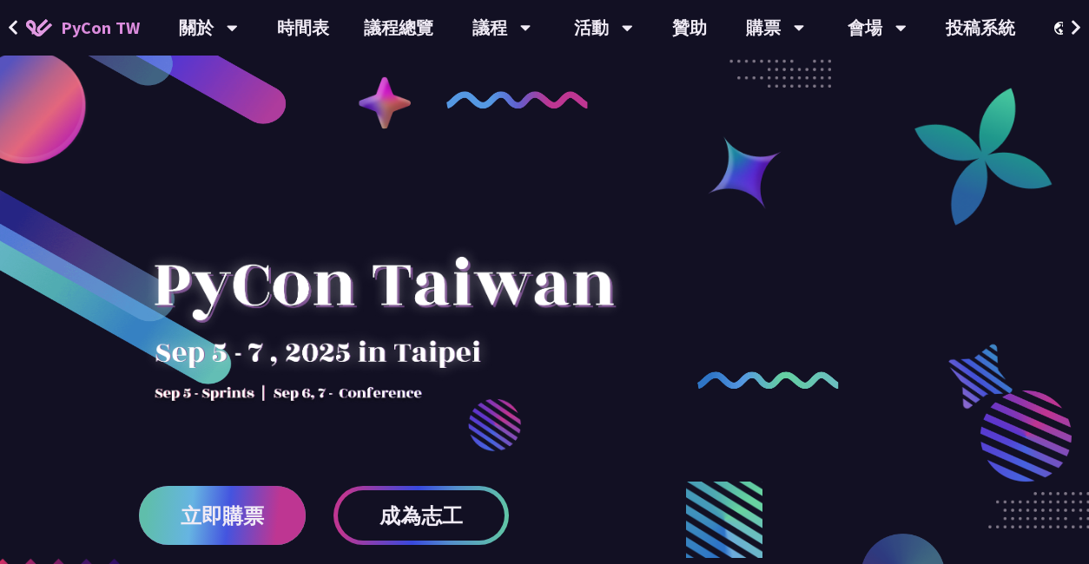
click at [234, 505] on span "立即購票" at bounding box center [222, 516] width 83 height 22
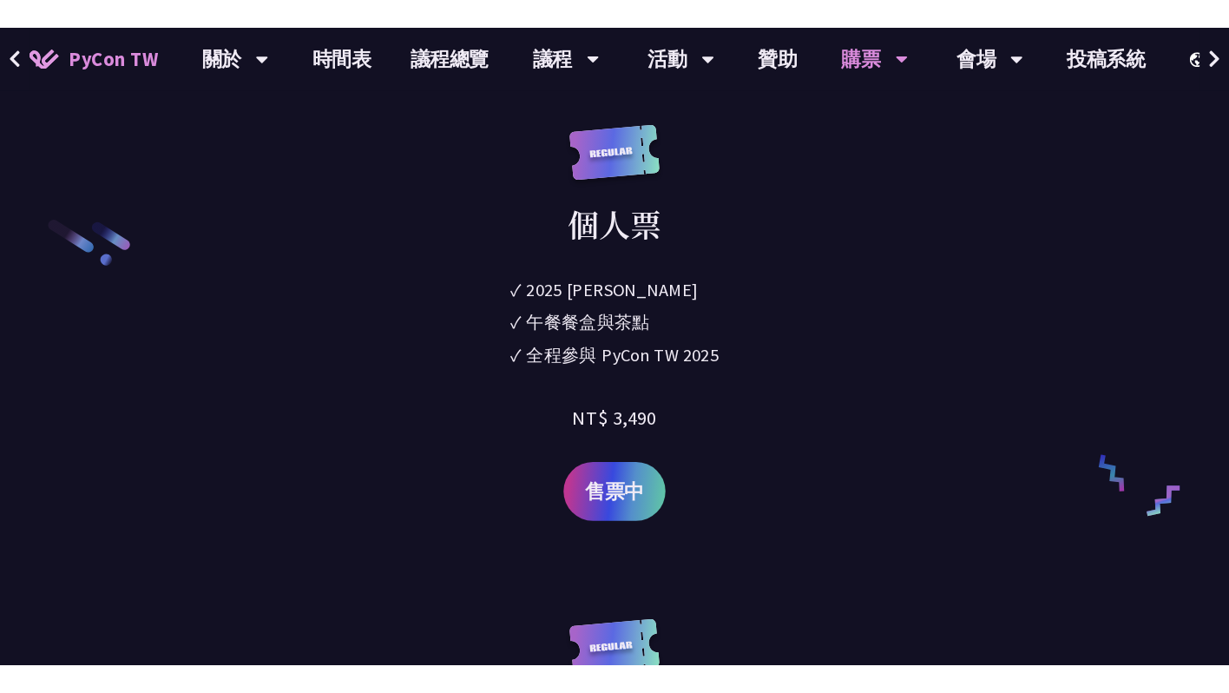
scroll to position [2650, 0]
